Goal: Transaction & Acquisition: Purchase product/service

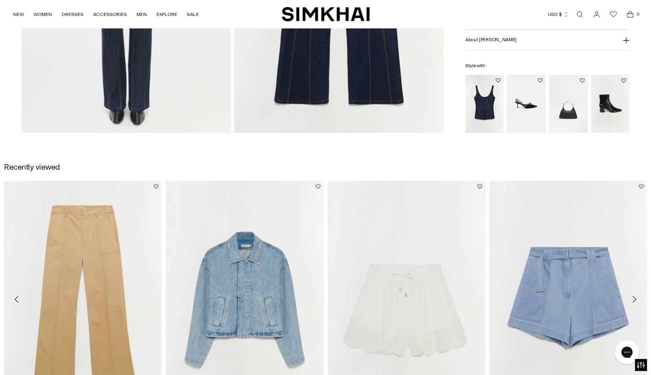
scroll to position [1039, 0]
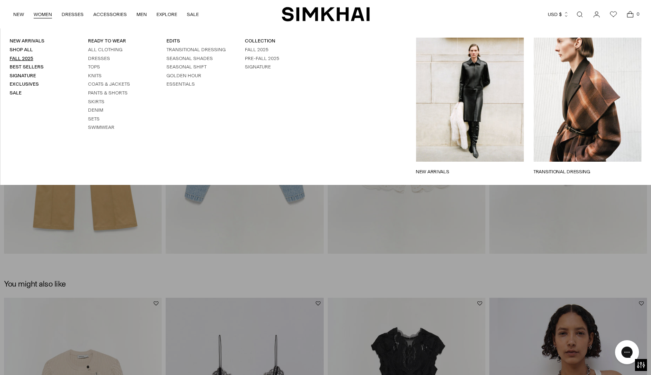
click at [18, 58] on link "Fall 2025" at bounding box center [22, 59] width 24 height 6
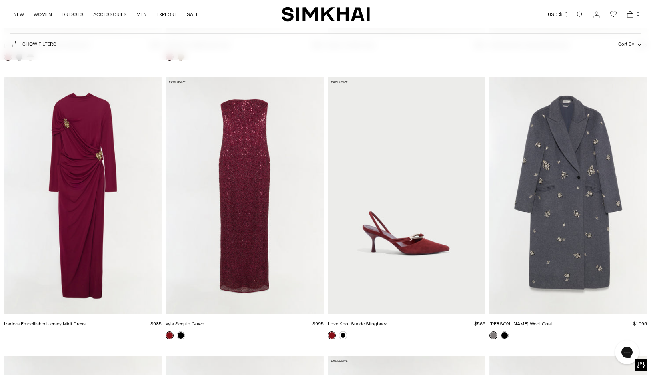
scroll to position [3020, 0]
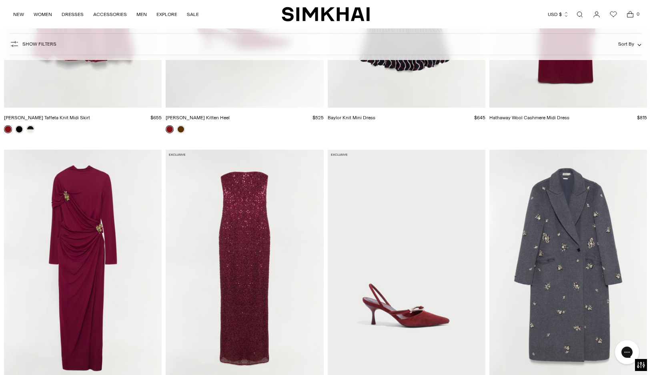
click at [0, 0] on img "Gianni Embellished Wool Coat" at bounding box center [0, 0] width 0 height 0
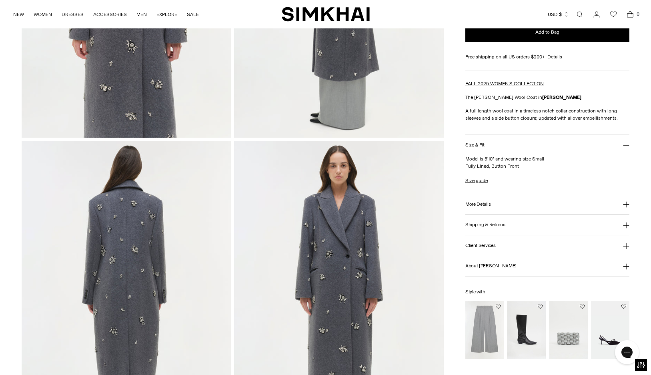
scroll to position [633, 0]
